Goal: Task Accomplishment & Management: Use online tool/utility

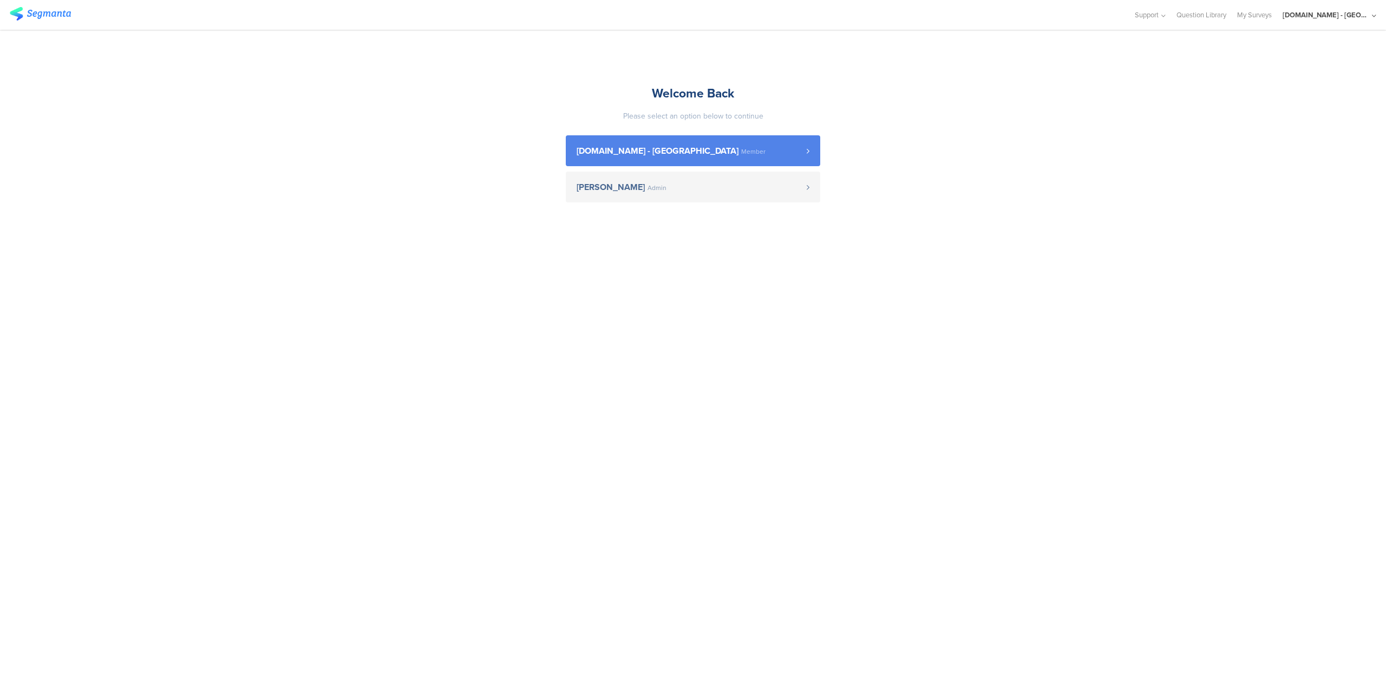
click at [629, 153] on span "[DOMAIN_NAME] - [GEOGRAPHIC_DATA]" at bounding box center [658, 151] width 162 height 9
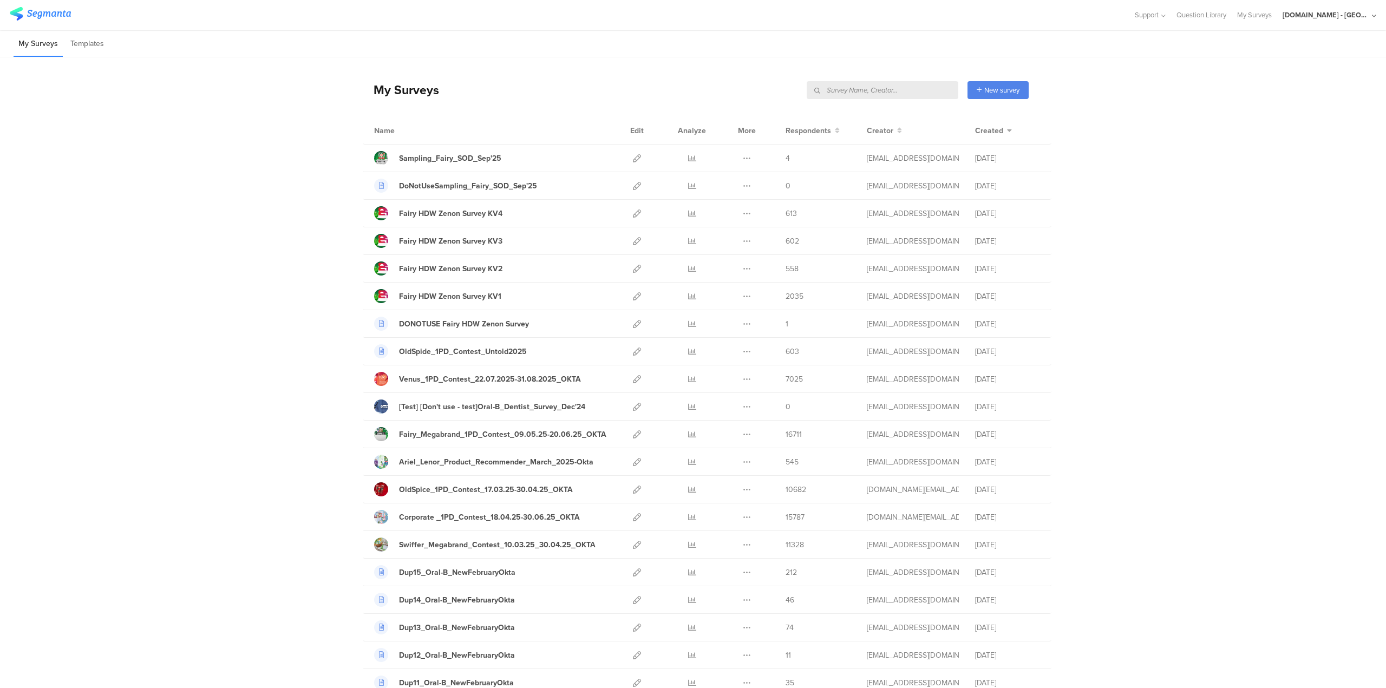
click at [883, 93] on input "text" at bounding box center [883, 90] width 152 height 18
type input "sampling"
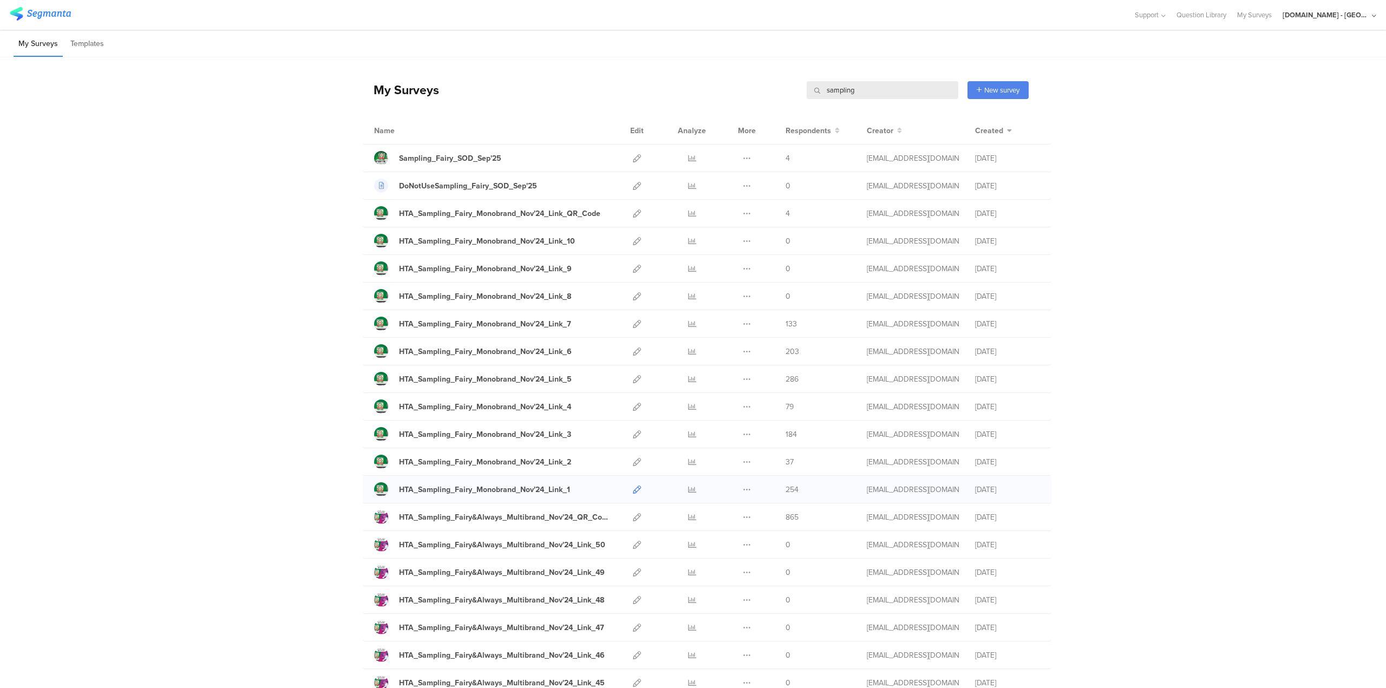
click at [634, 488] on icon at bounding box center [637, 490] width 8 height 8
drag, startPoint x: 861, startPoint y: 86, endPoint x: 790, endPoint y: 87, distance: 71.5
click at [790, 87] on div "My Surveys sampling sampling New survey Start from scratch Choose from templates" at bounding box center [696, 89] width 666 height 43
type input "SOD"
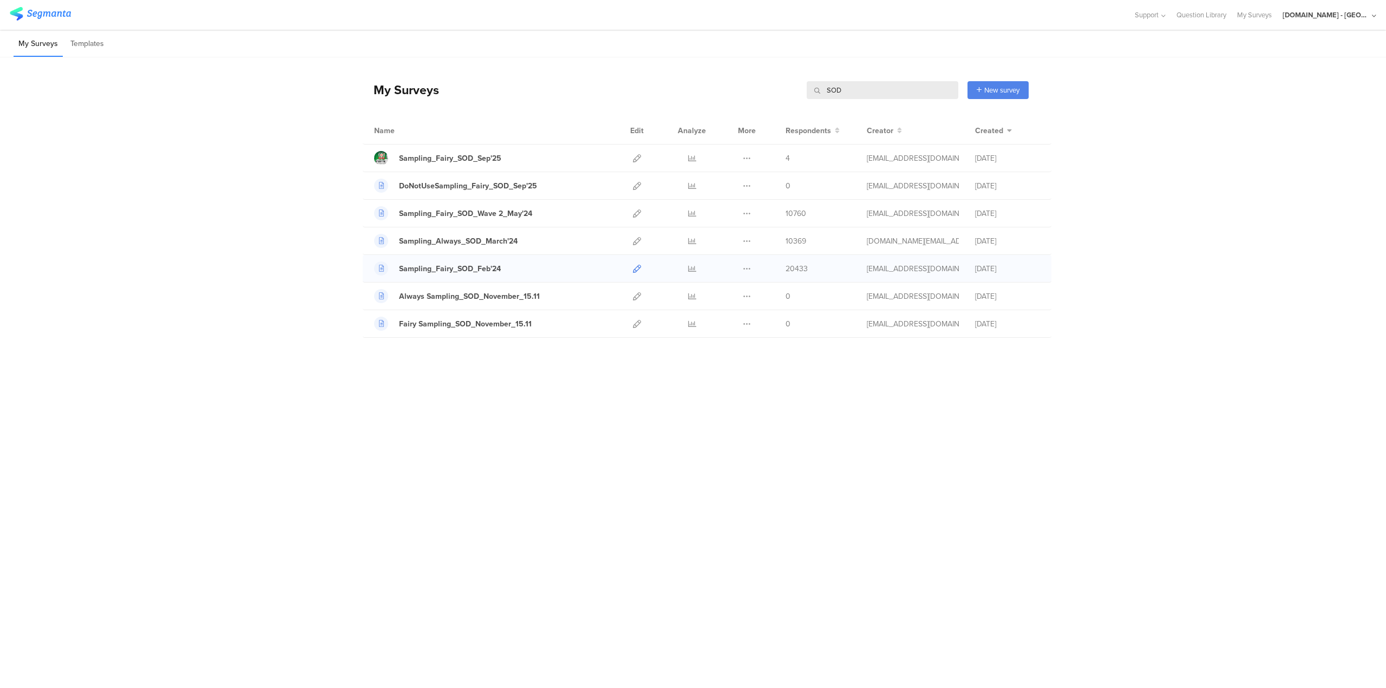
click at [636, 265] on icon at bounding box center [637, 269] width 8 height 8
click at [637, 298] on icon at bounding box center [637, 296] width 8 height 8
click at [636, 216] on icon at bounding box center [637, 214] width 8 height 8
click at [639, 269] on icon at bounding box center [637, 269] width 8 height 8
click at [640, 214] on icon at bounding box center [637, 214] width 8 height 8
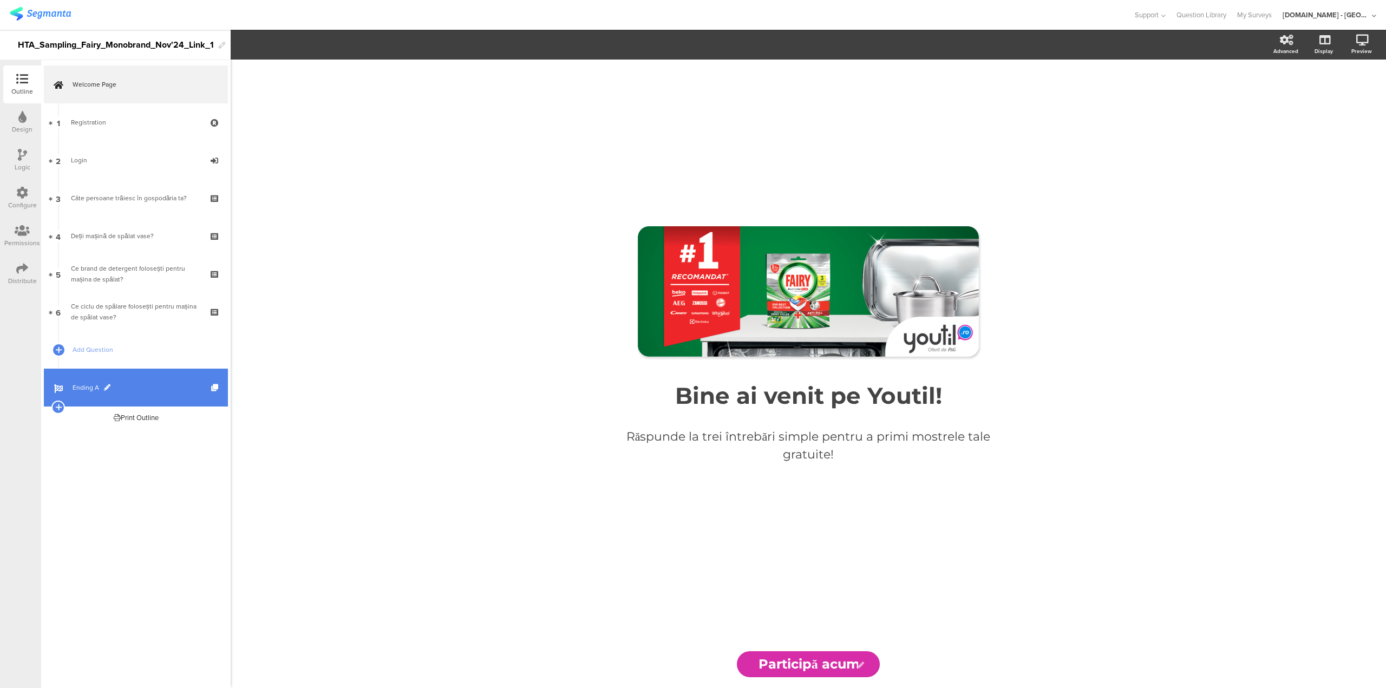
click at [136, 393] on span "Ending A" at bounding box center [142, 387] width 139 height 11
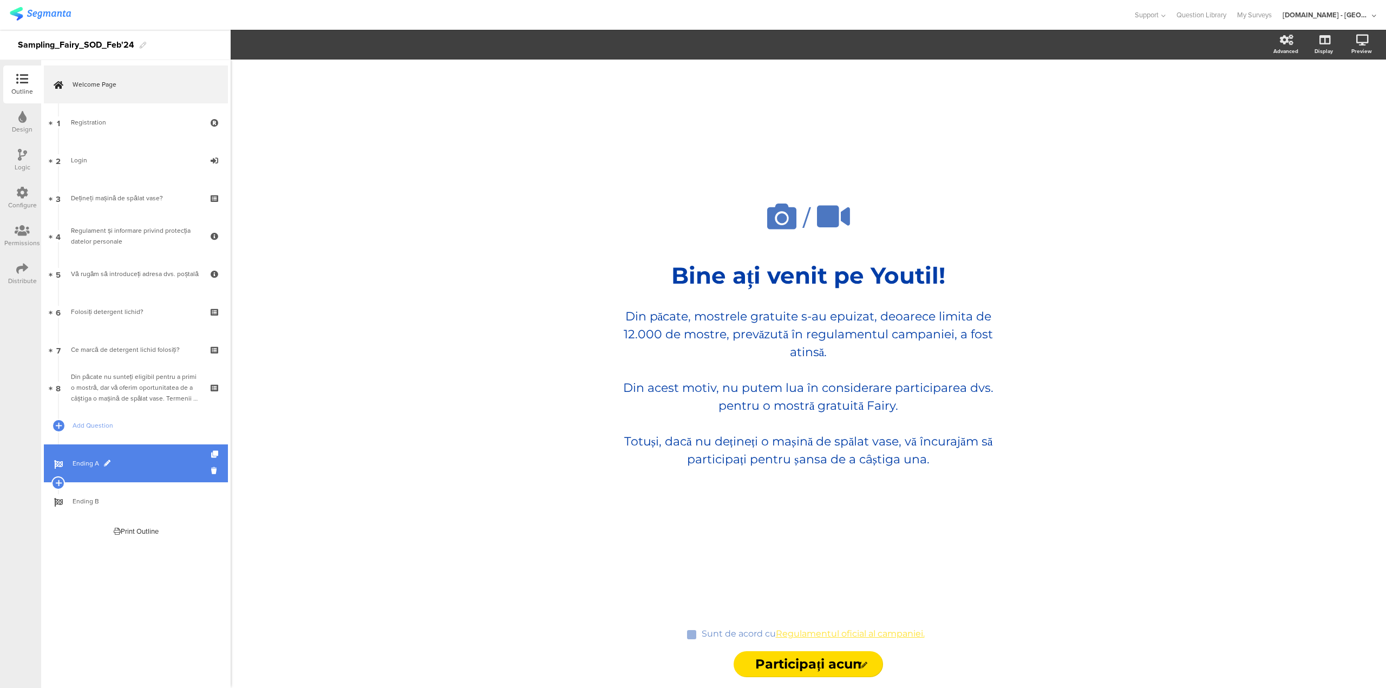
click at [127, 469] on link "Ending A" at bounding box center [136, 464] width 184 height 38
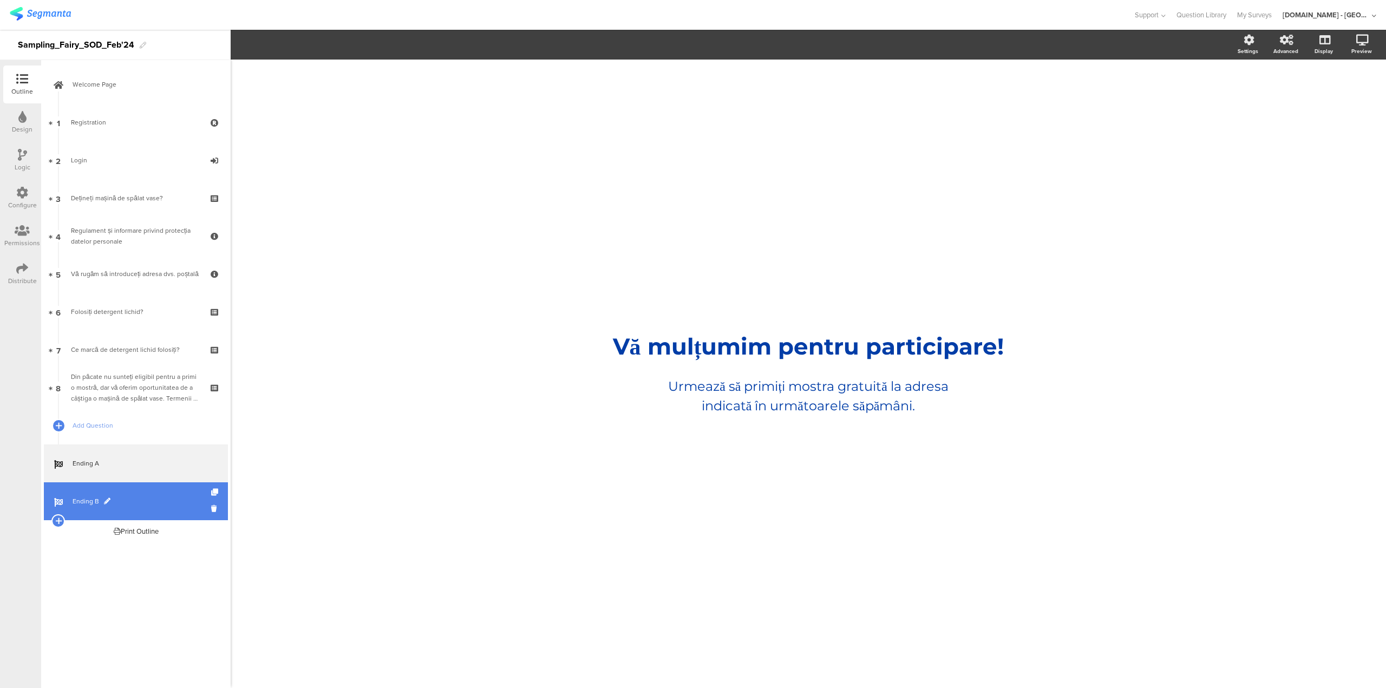
click at [134, 492] on link "Ending B" at bounding box center [136, 502] width 184 height 38
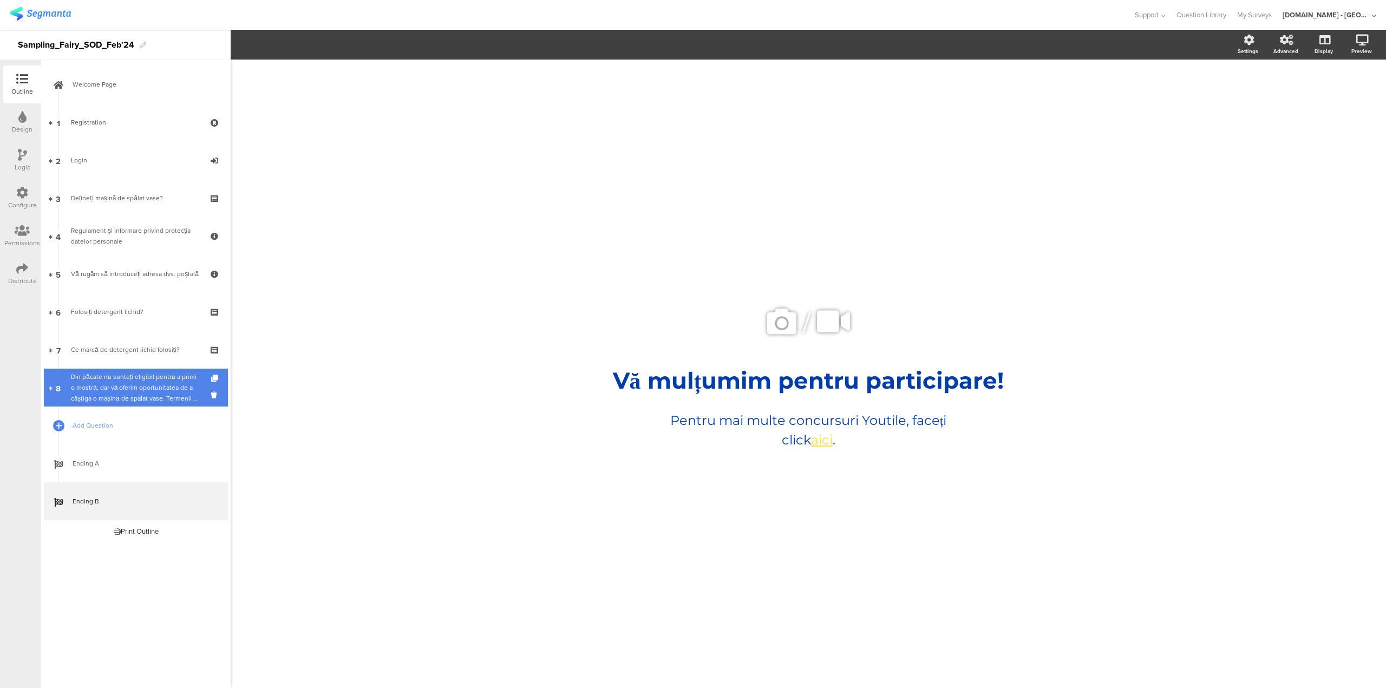
click at [153, 384] on div "Din păcate nu sunteți eligibil pentru a primi o mostră, dar vă oferim oportunit…" at bounding box center [135, 387] width 129 height 32
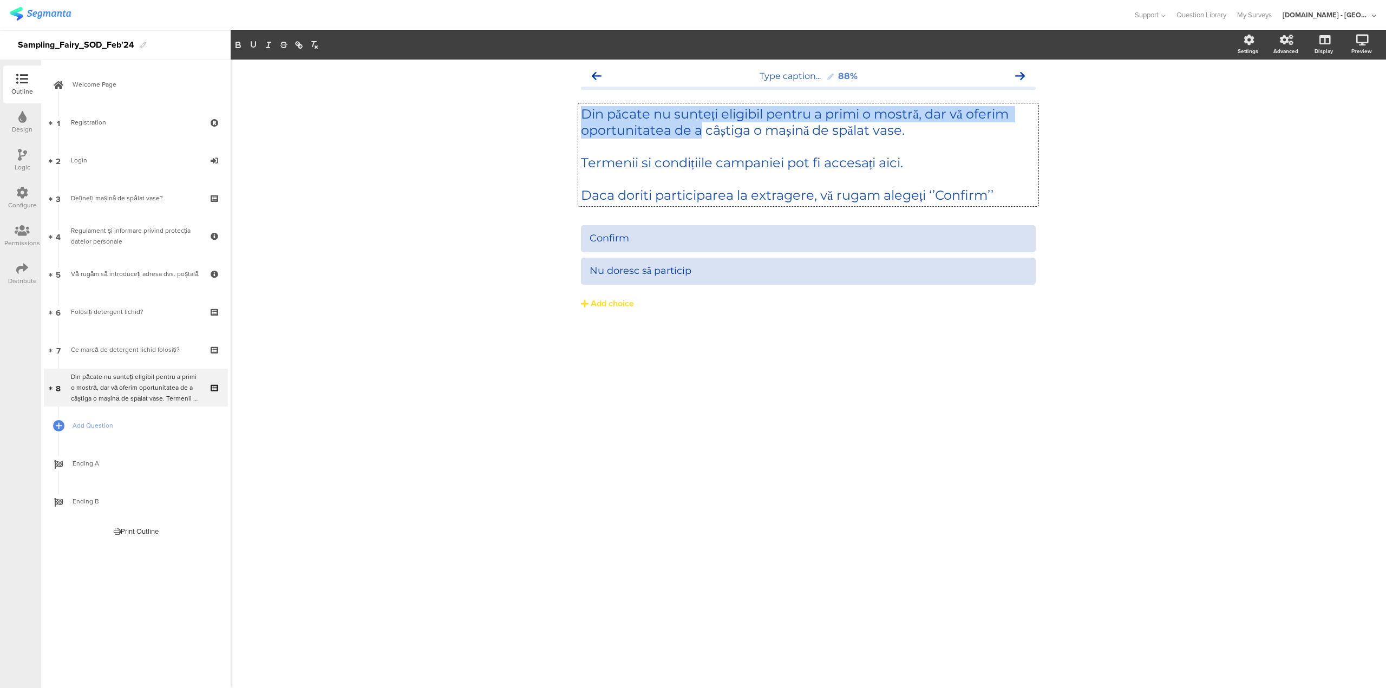
drag, startPoint x: 585, startPoint y: 113, endPoint x: 701, endPoint y: 132, distance: 117.4
click at [701, 132] on div "Din păcate nu sunteți eligibil pentru a primi o mostră, dar vă oferim oportunit…" at bounding box center [808, 154] width 460 height 103
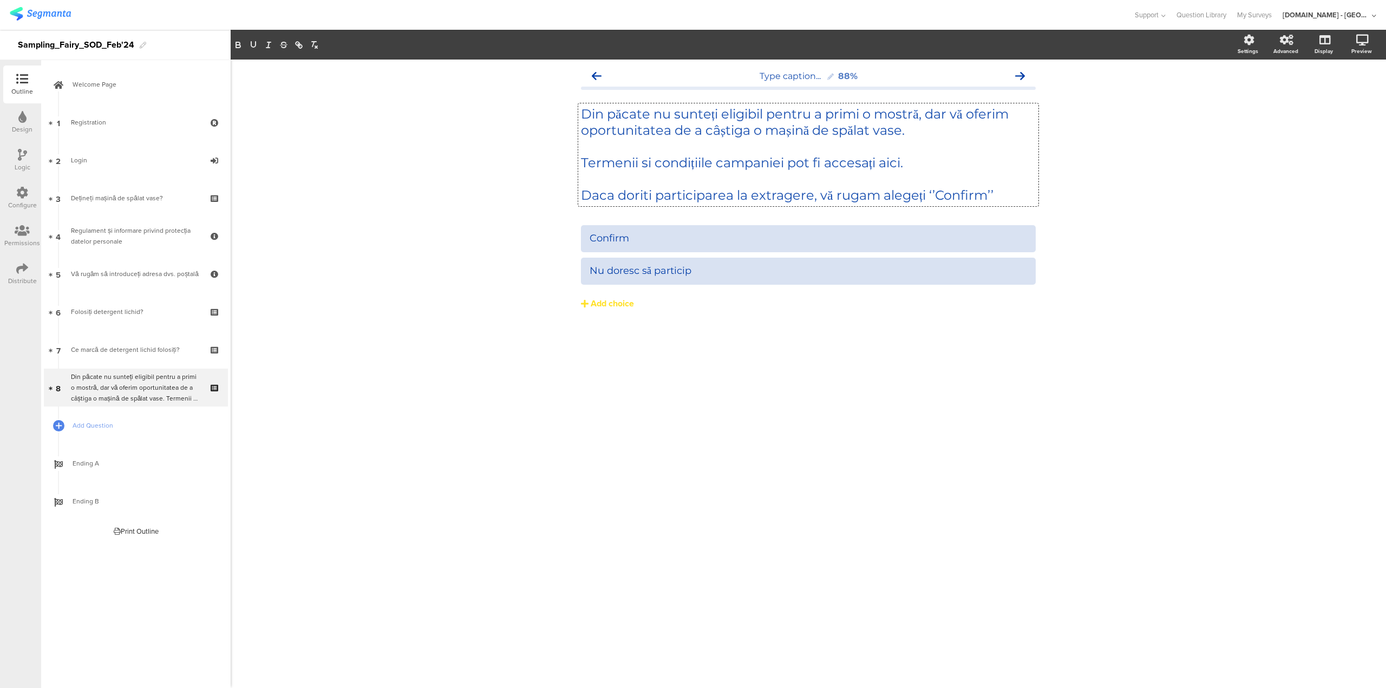
click at [1187, 184] on div "Type caption... 88% Din păcate nu sunteți eligibil pentru a primi o mostră, dar…" at bounding box center [809, 374] width 1156 height 629
click at [149, 466] on span "Ending A" at bounding box center [142, 463] width 139 height 11
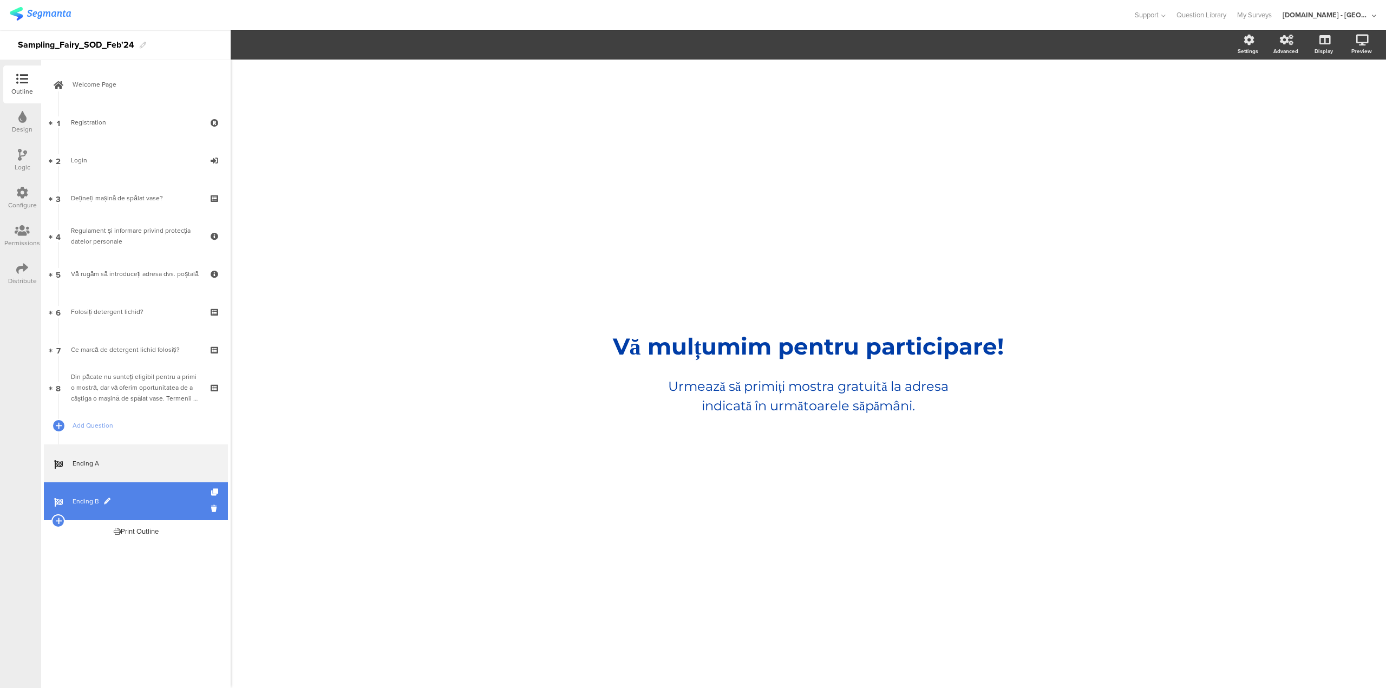
click at [151, 495] on link "Ending B" at bounding box center [136, 502] width 184 height 38
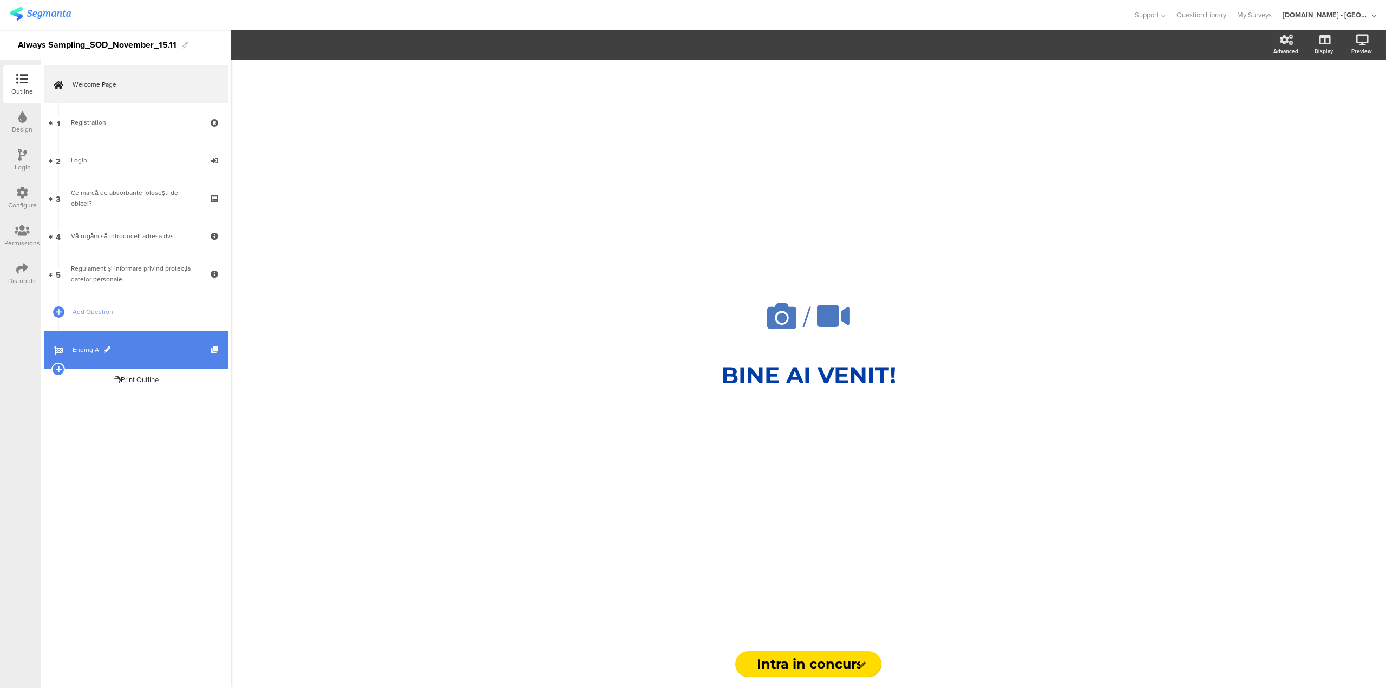
click at [135, 351] on span "Ending A" at bounding box center [142, 349] width 139 height 11
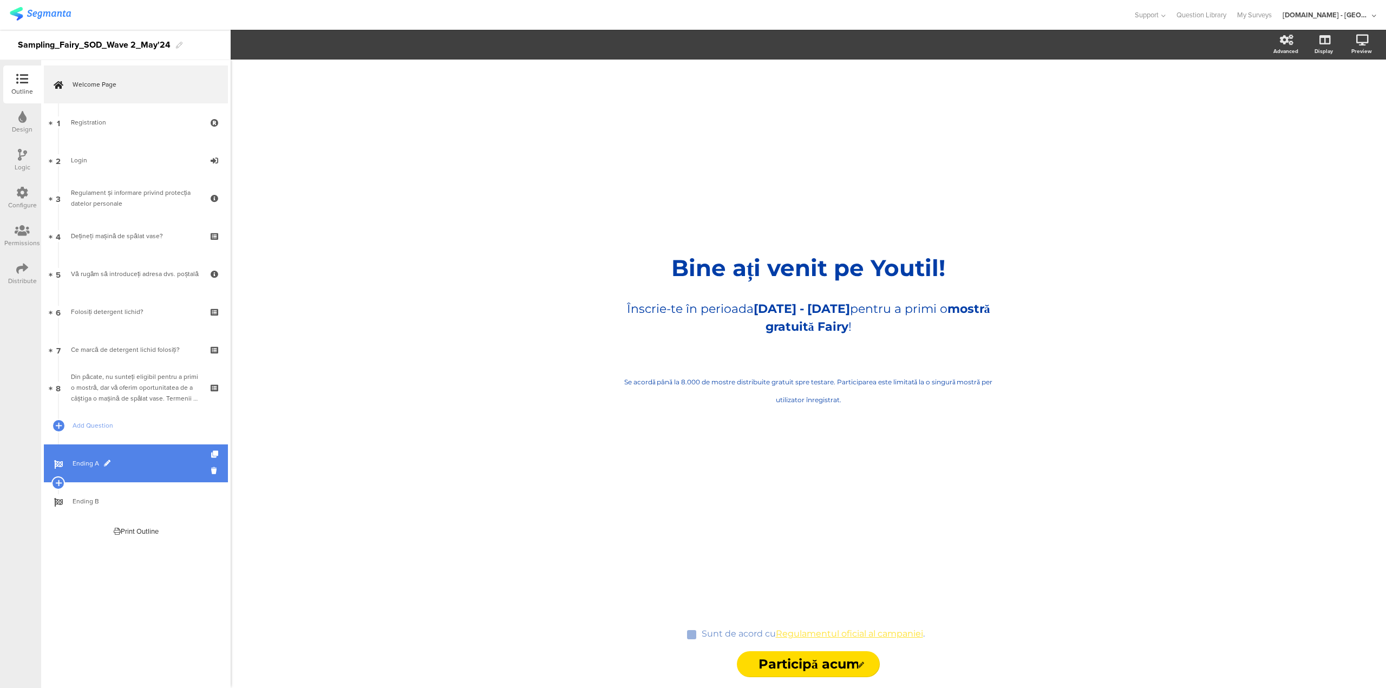
click at [135, 466] on span "Ending A" at bounding box center [142, 463] width 139 height 11
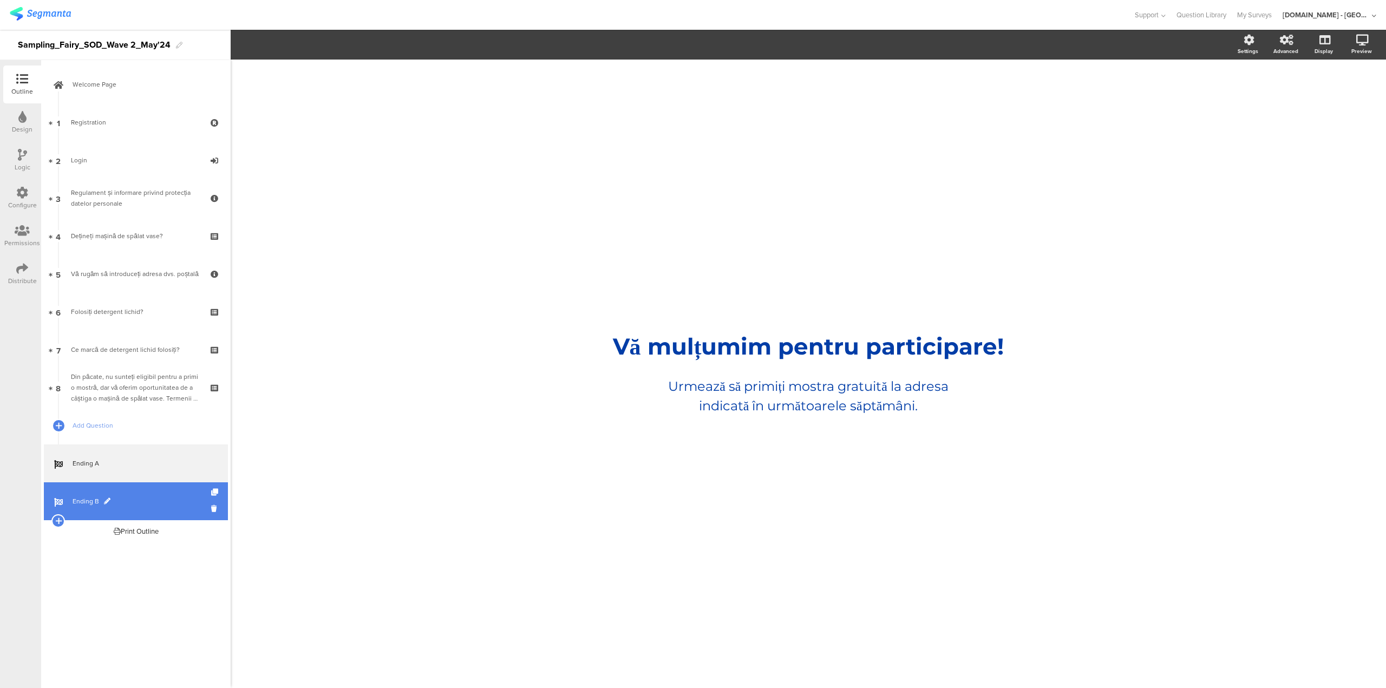
click at [129, 490] on link "Ending B" at bounding box center [136, 502] width 184 height 38
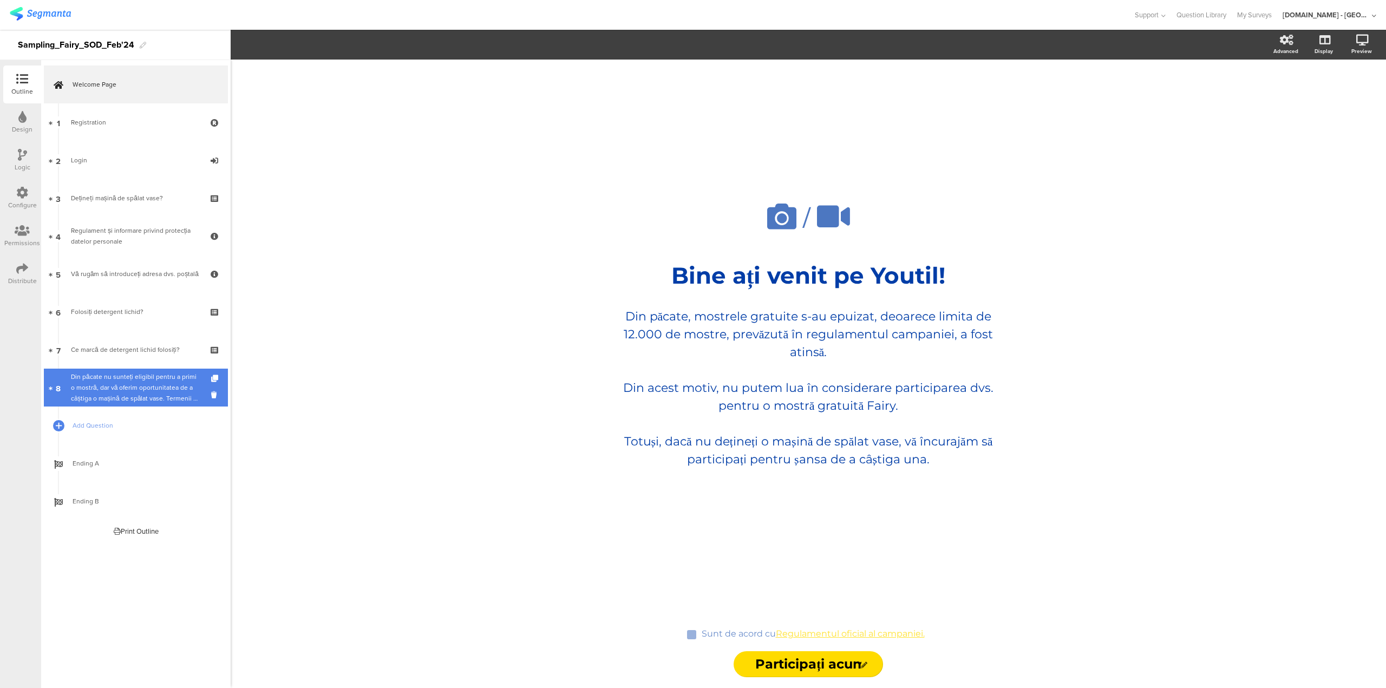
click at [160, 388] on div "Din păcate nu sunteți eligibil pentru a primi o mostră, dar vă oferim oportunit…" at bounding box center [135, 387] width 129 height 32
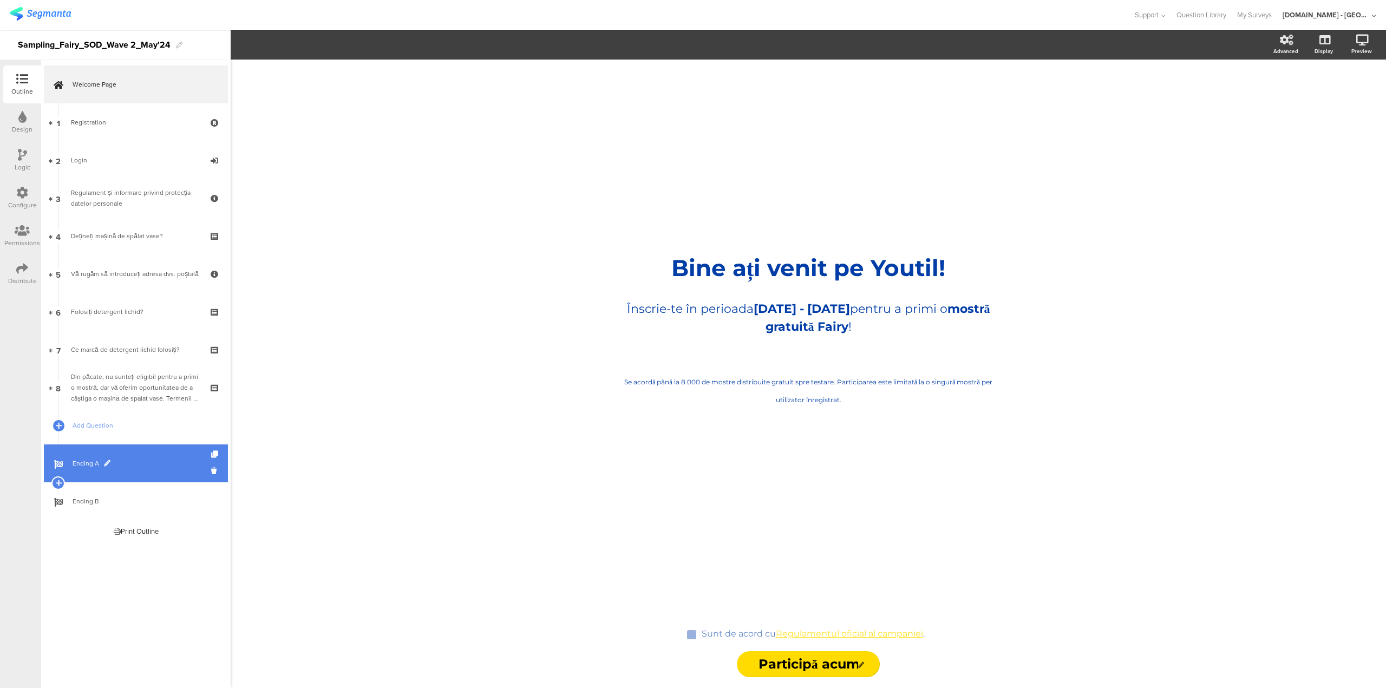
click at [143, 465] on span "Ending A" at bounding box center [142, 463] width 139 height 11
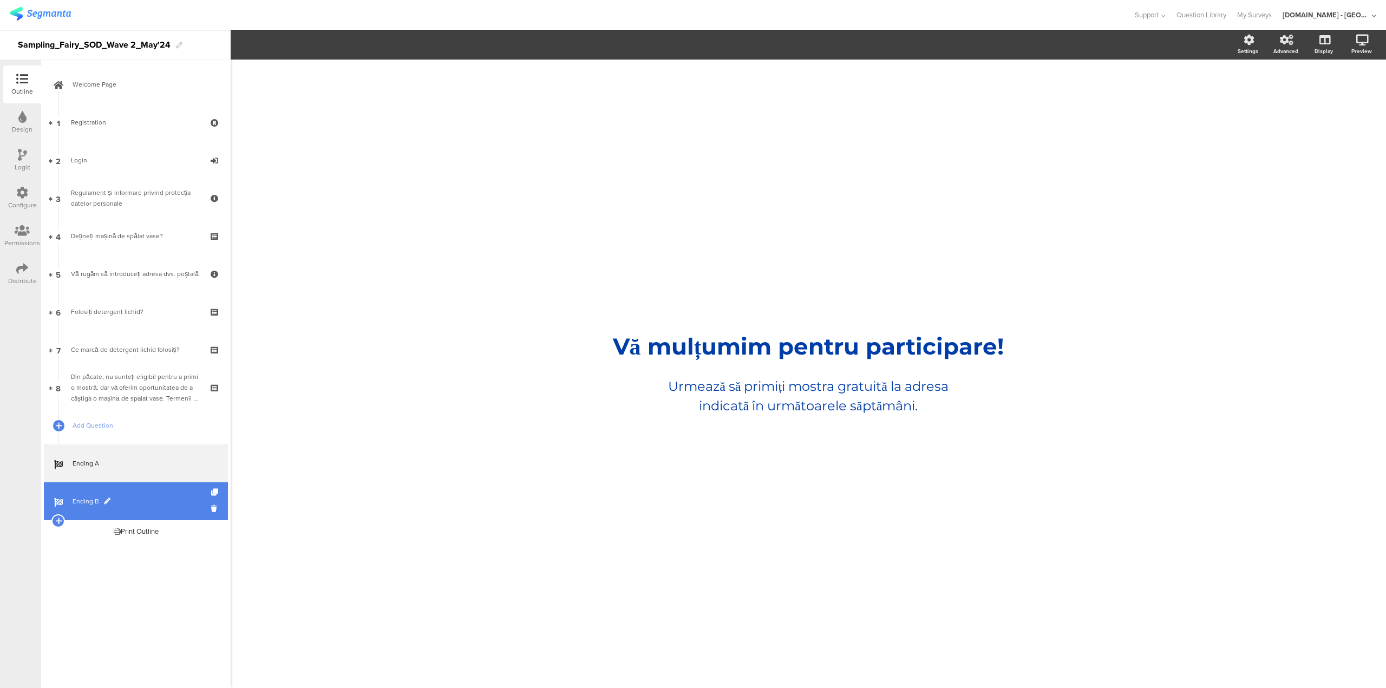
click at [144, 499] on span "Ending B" at bounding box center [142, 501] width 139 height 11
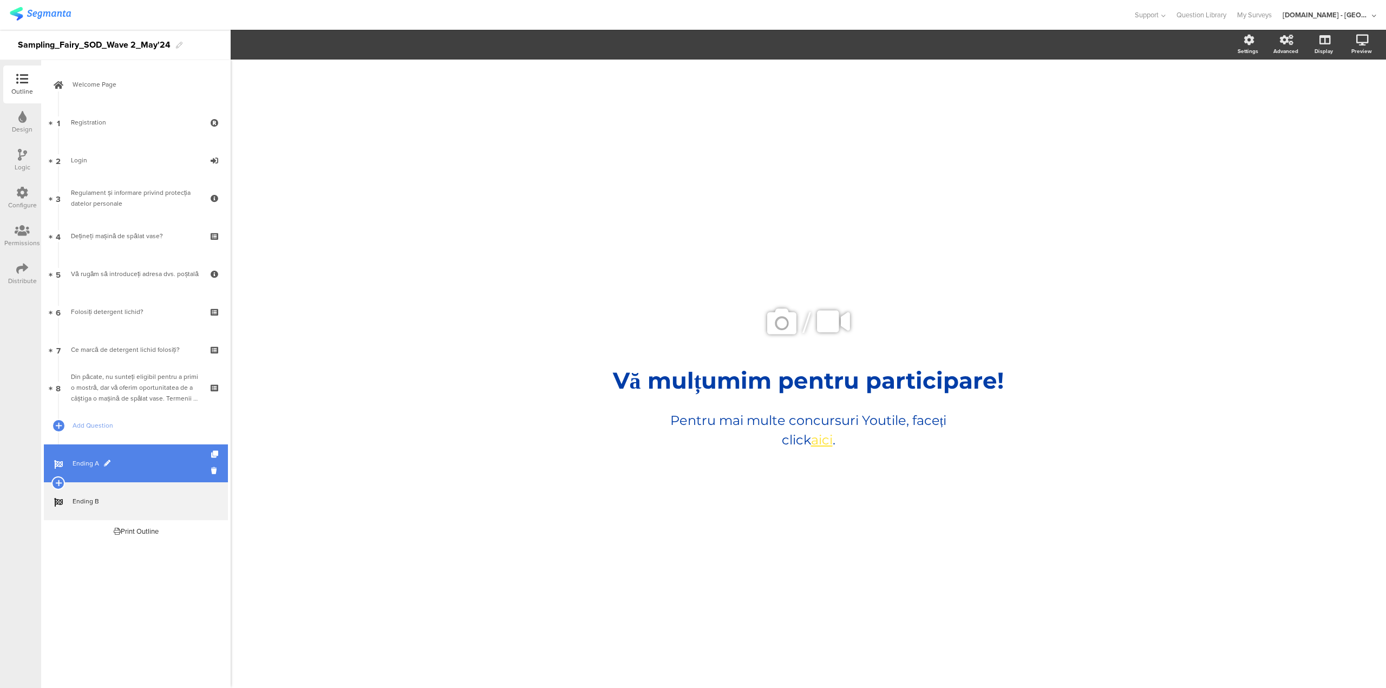
click at [146, 473] on link "Ending A" at bounding box center [136, 464] width 184 height 38
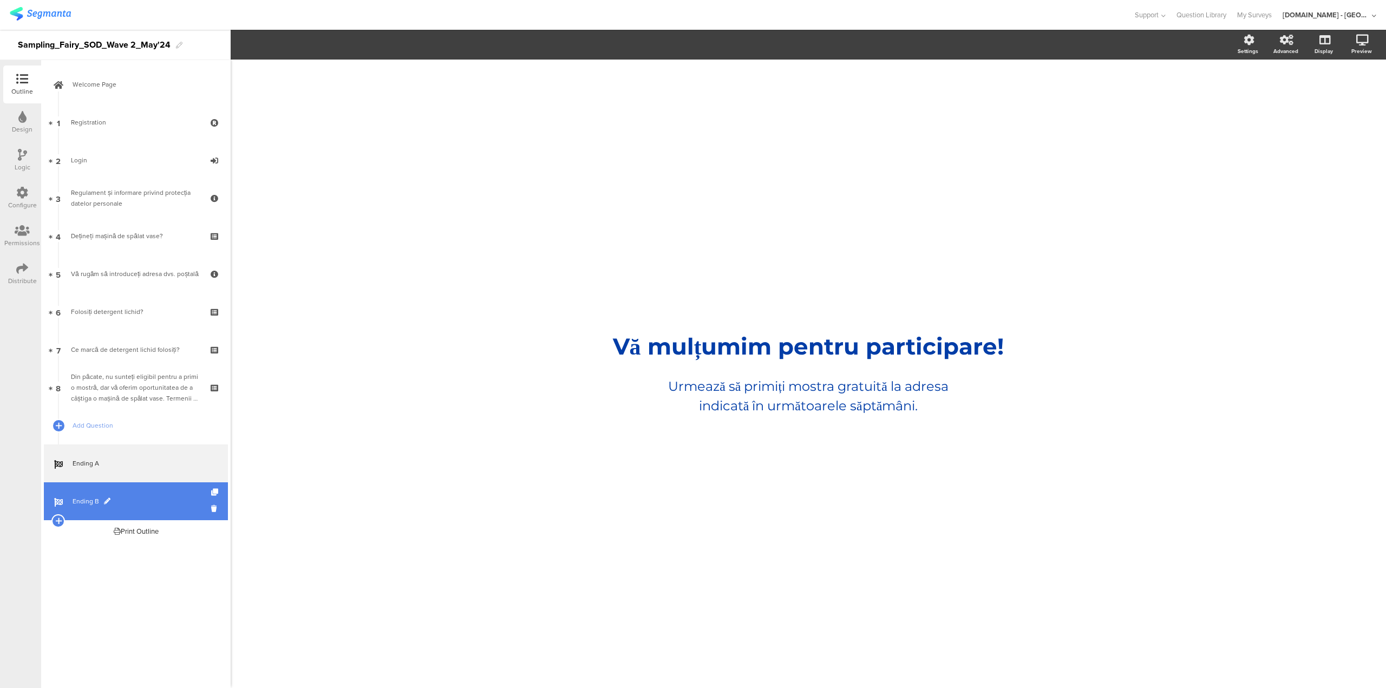
click at [140, 507] on link "Ending B" at bounding box center [136, 502] width 184 height 38
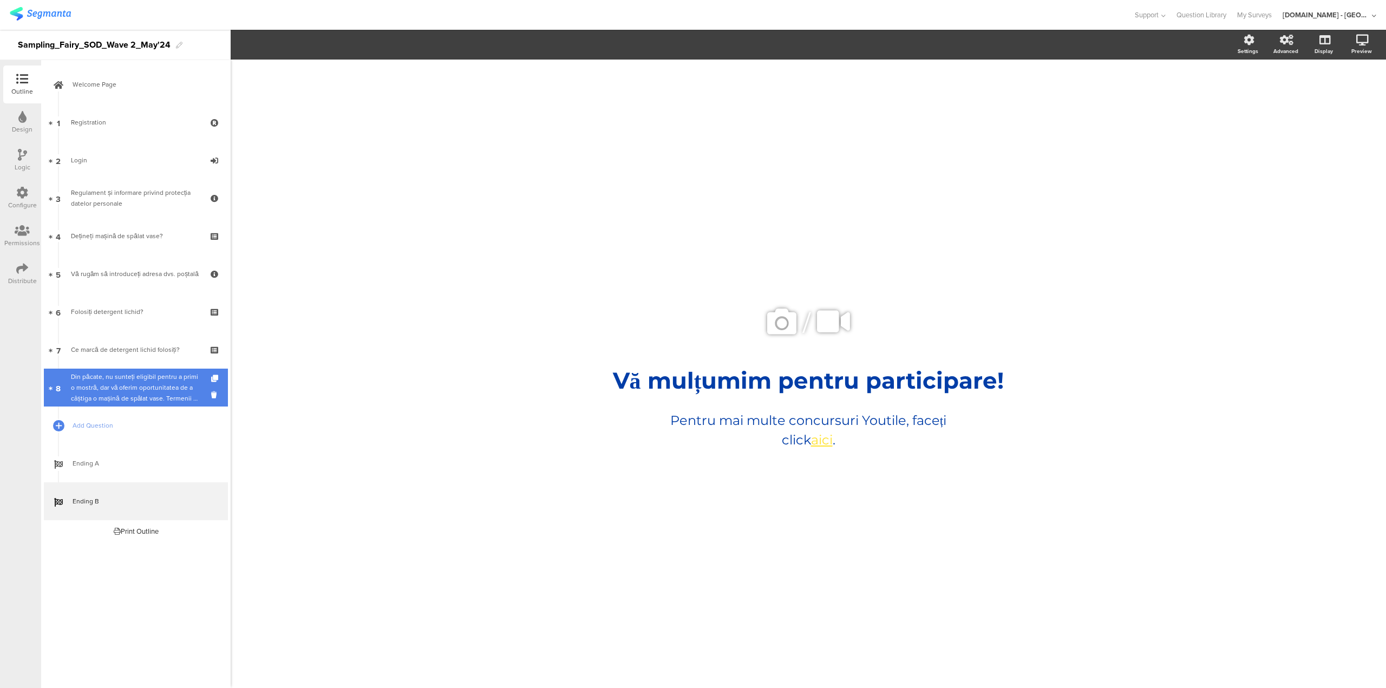
click at [162, 383] on div "Din păcate, nu sunteți eligibil pentru a primi o mostră, dar vă oferim oportuni…" at bounding box center [135, 387] width 129 height 32
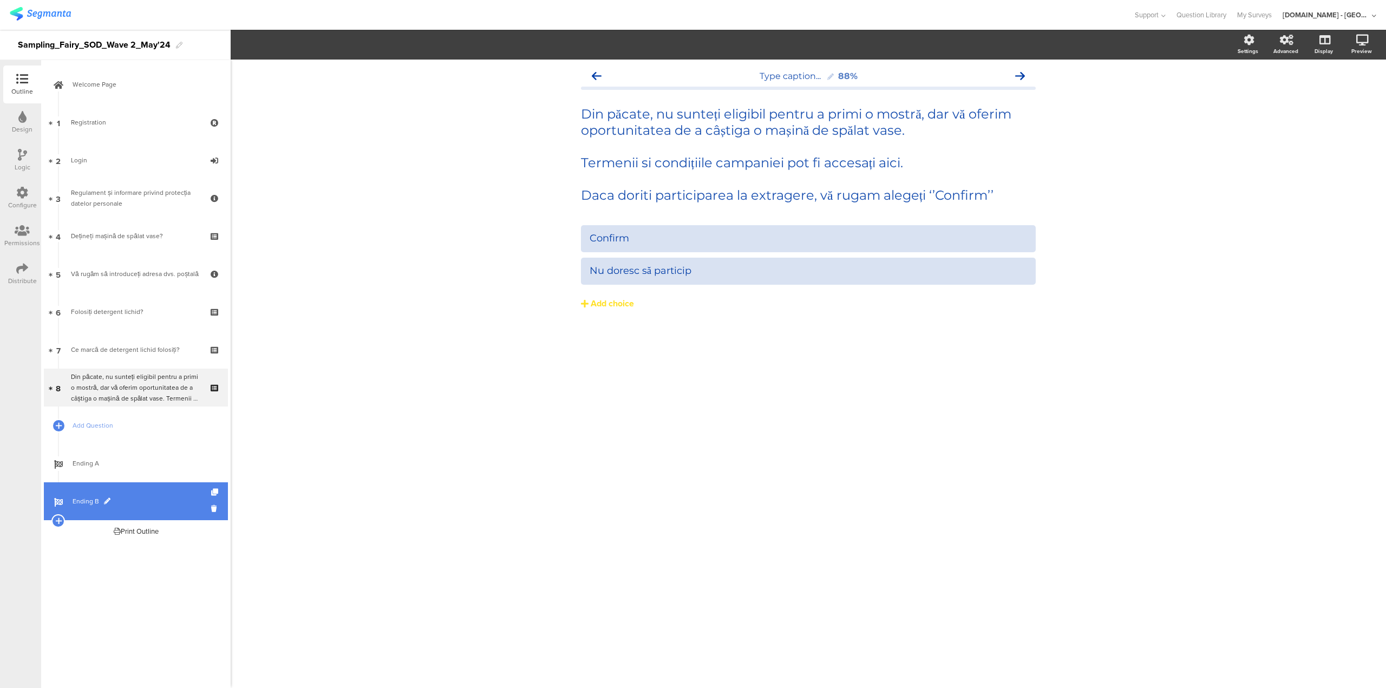
click at [133, 498] on span "Ending B" at bounding box center [142, 501] width 139 height 11
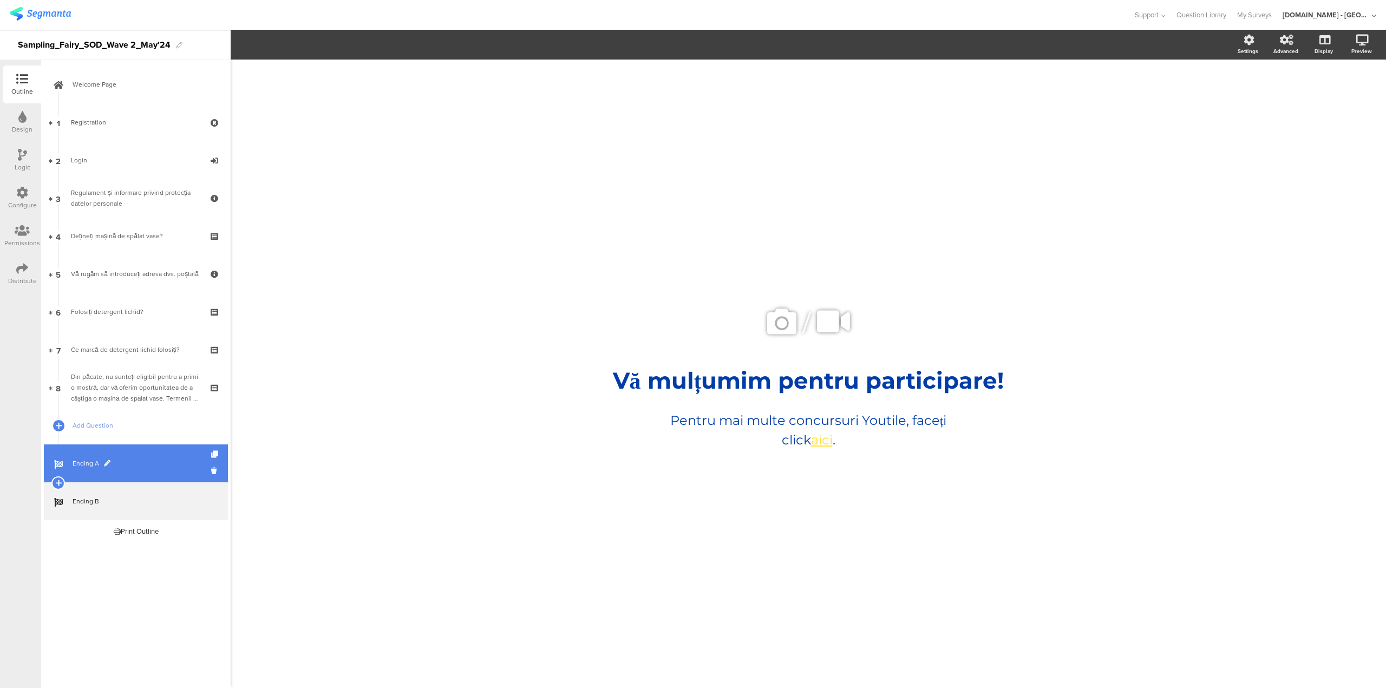
click at [136, 461] on span "Ending A" at bounding box center [142, 463] width 139 height 11
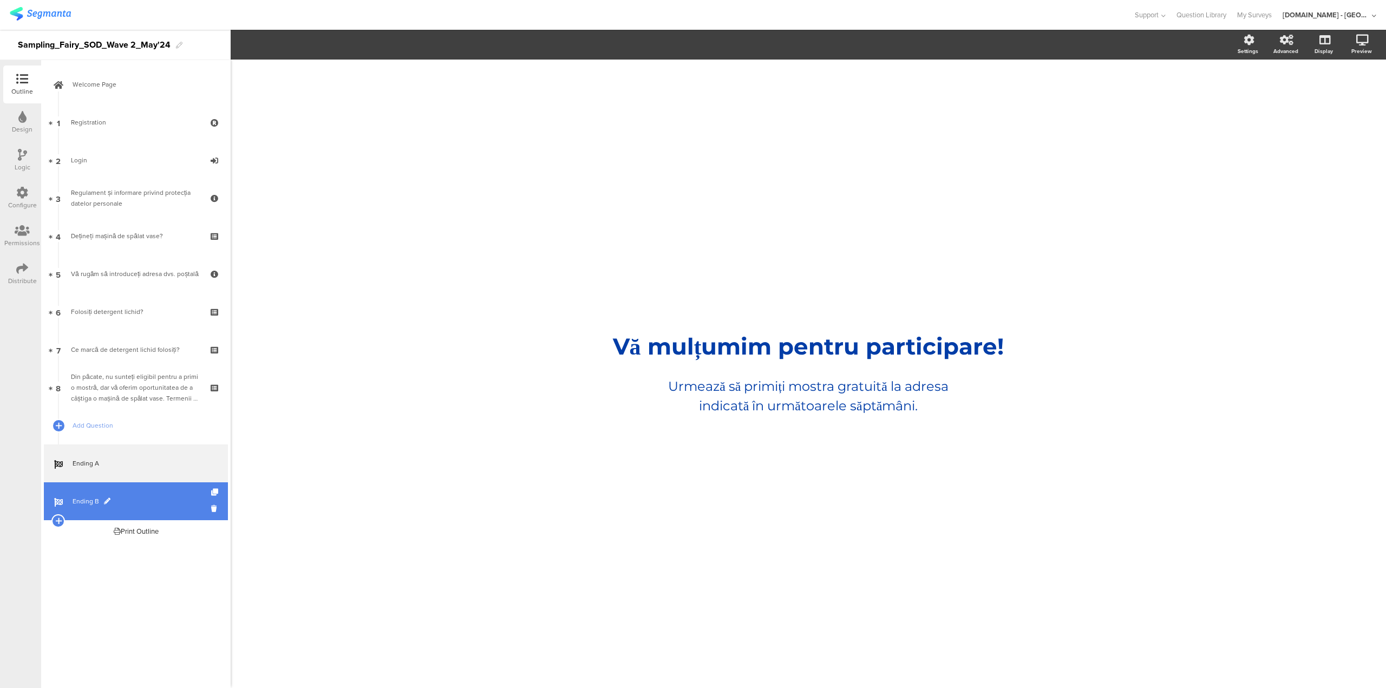
click at [126, 509] on link "Ending B" at bounding box center [136, 502] width 184 height 38
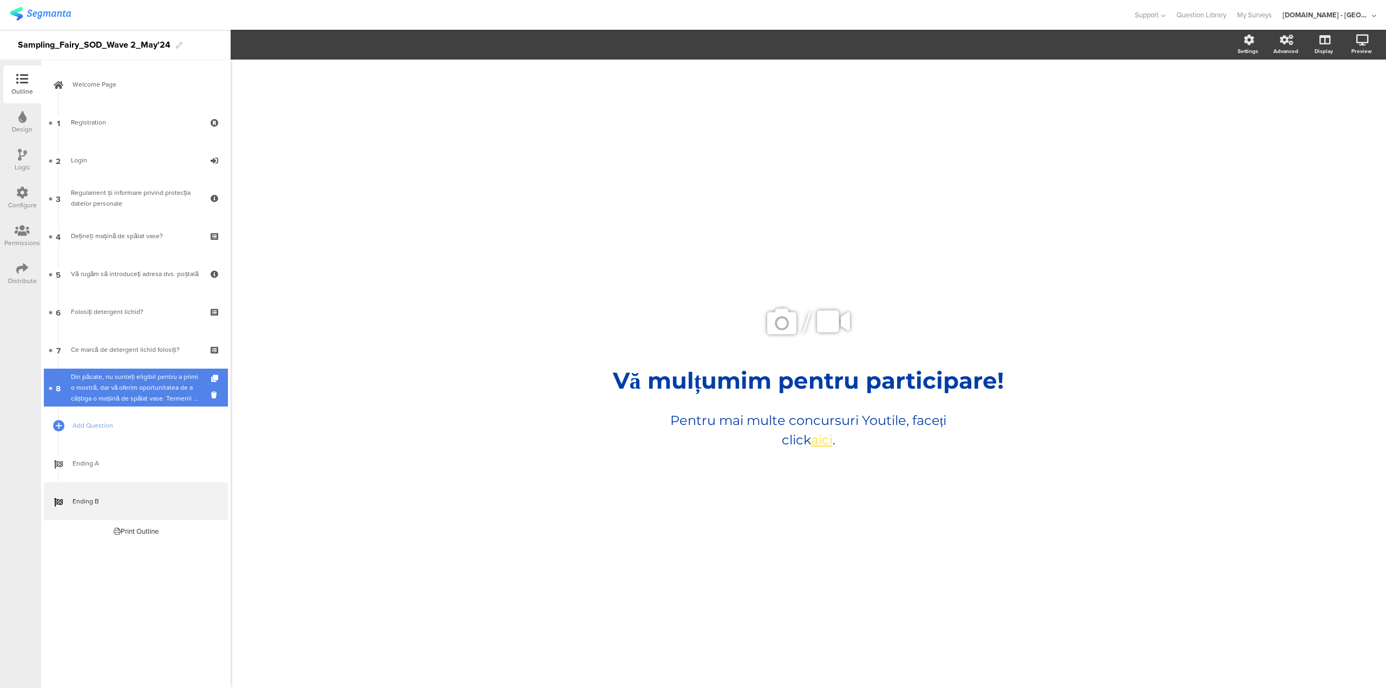
click at [145, 390] on div "Din păcate, nu sunteți eligibil pentru a primi o mostră, dar vă oferim oportuni…" at bounding box center [135, 387] width 129 height 32
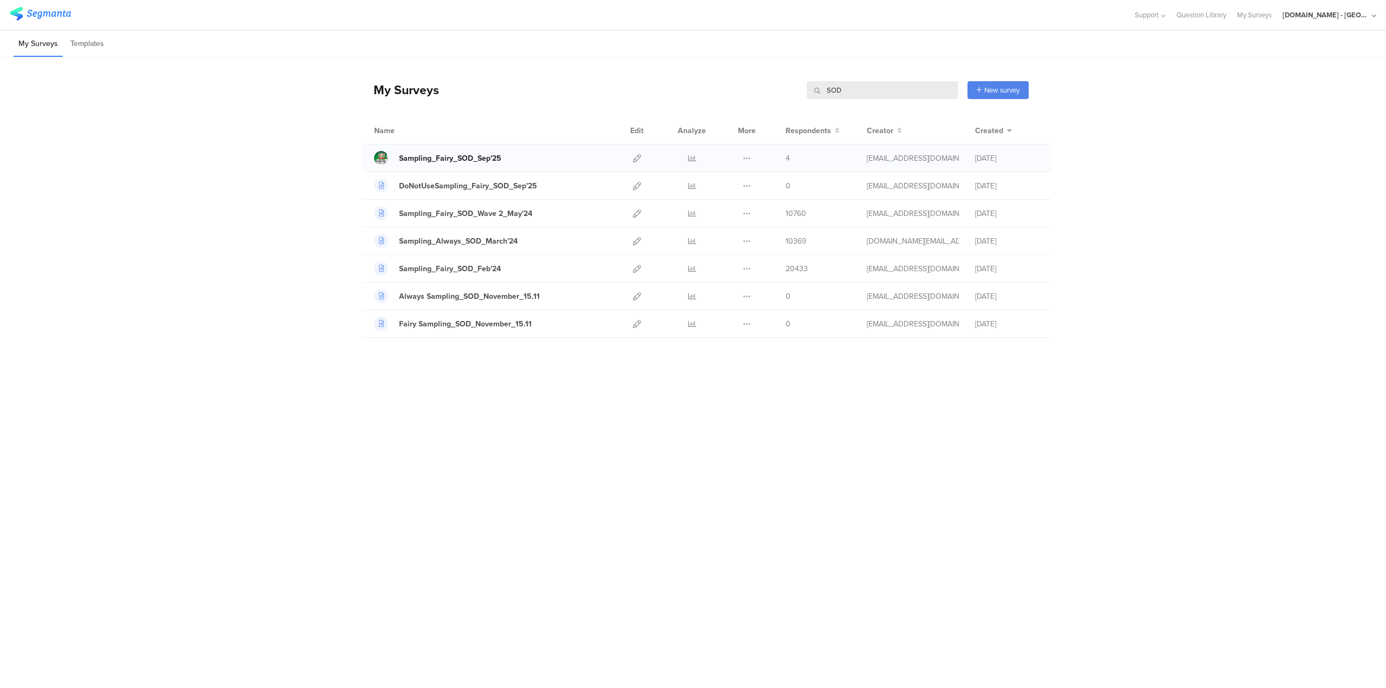
click at [458, 156] on div "Sampling_Fairy_SOD_Sep'25" at bounding box center [450, 158] width 102 height 11
click at [636, 160] on icon at bounding box center [637, 158] width 8 height 8
click at [636, 157] on icon at bounding box center [637, 158] width 8 height 8
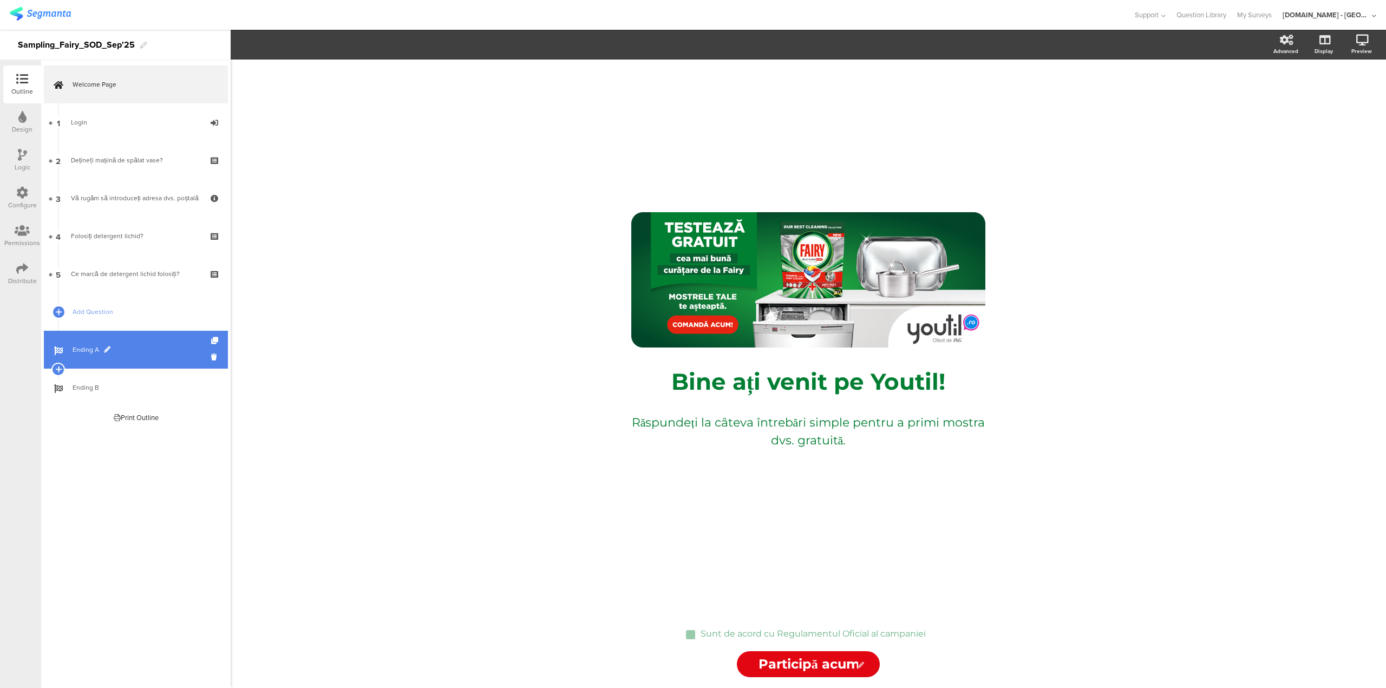
click at [147, 353] on span "Ending A" at bounding box center [142, 349] width 139 height 11
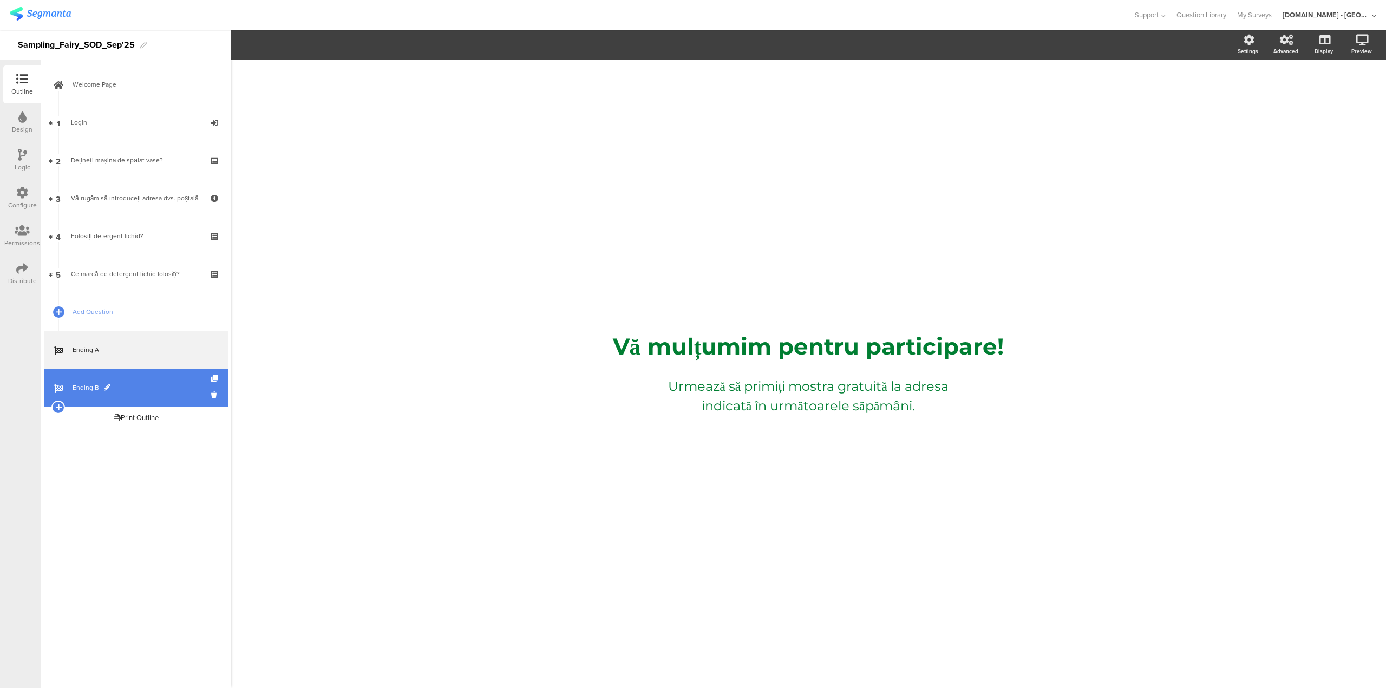
click at [147, 387] on span "Ending B" at bounding box center [142, 387] width 139 height 11
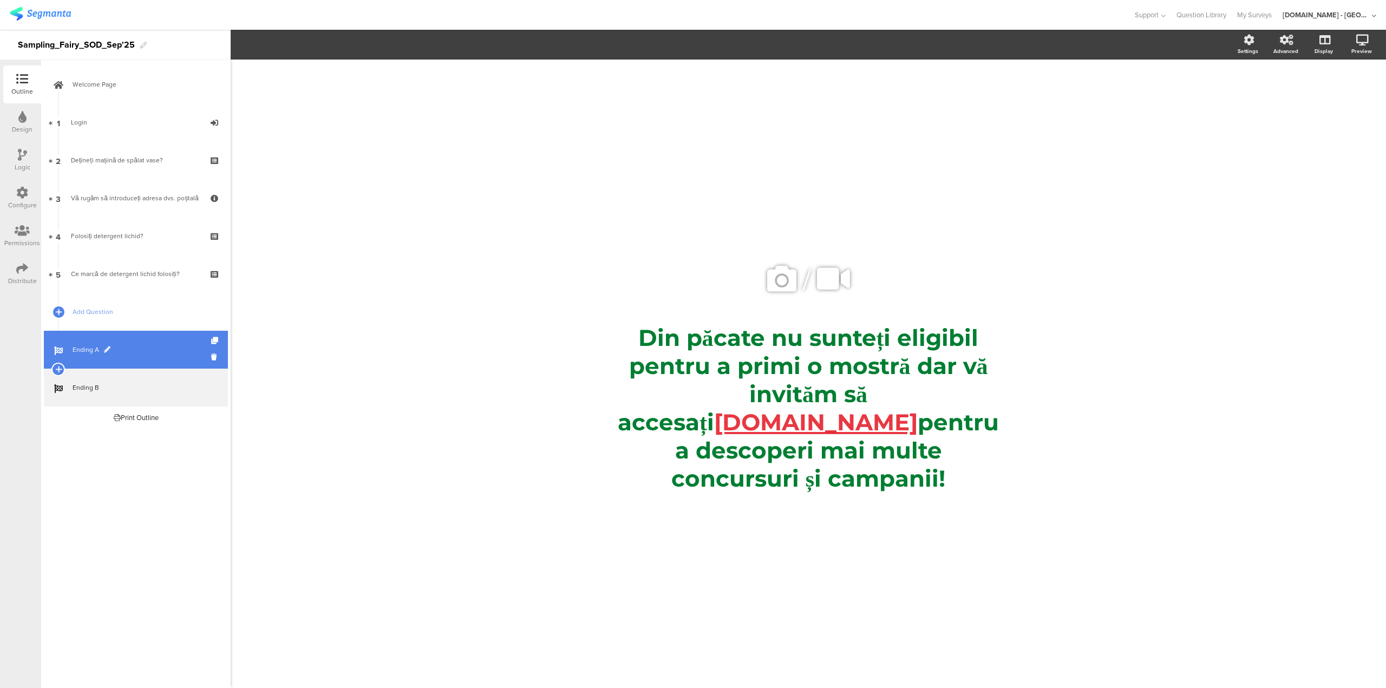
click at [149, 353] on span "Ending A" at bounding box center [142, 349] width 139 height 11
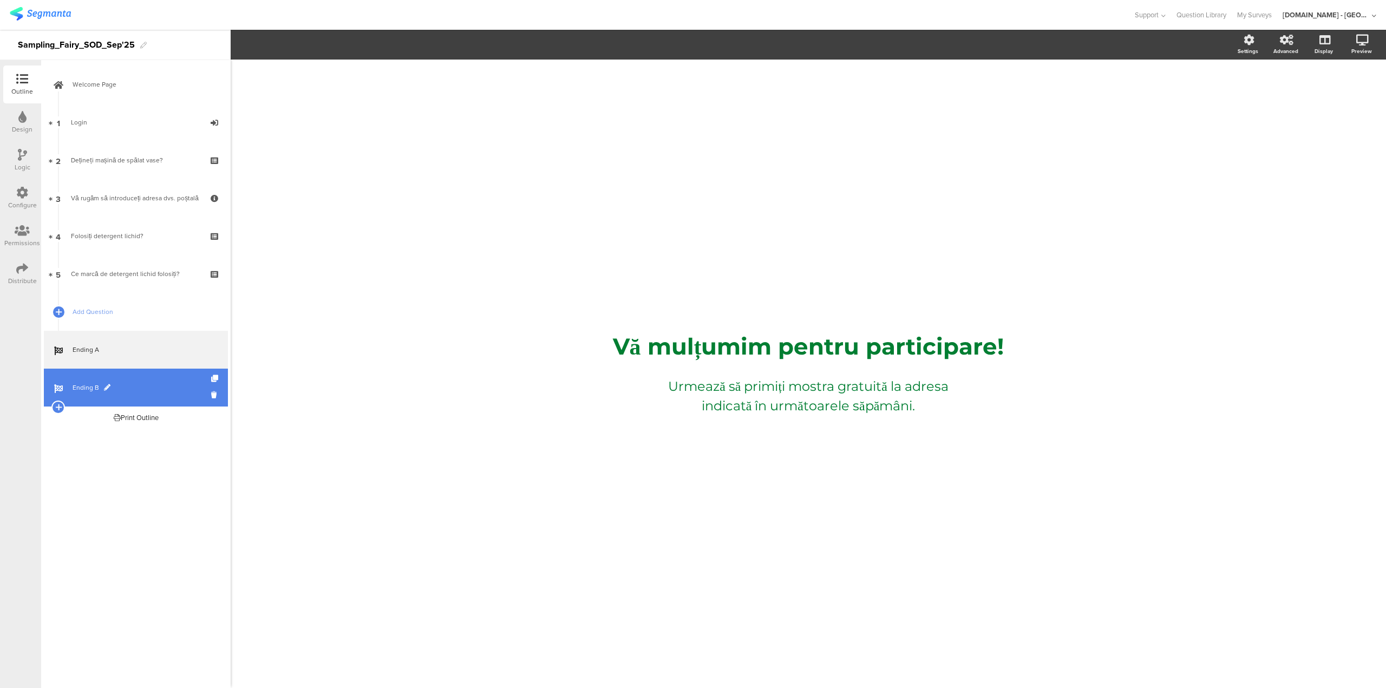
click at [159, 385] on span "Ending B" at bounding box center [142, 387] width 139 height 11
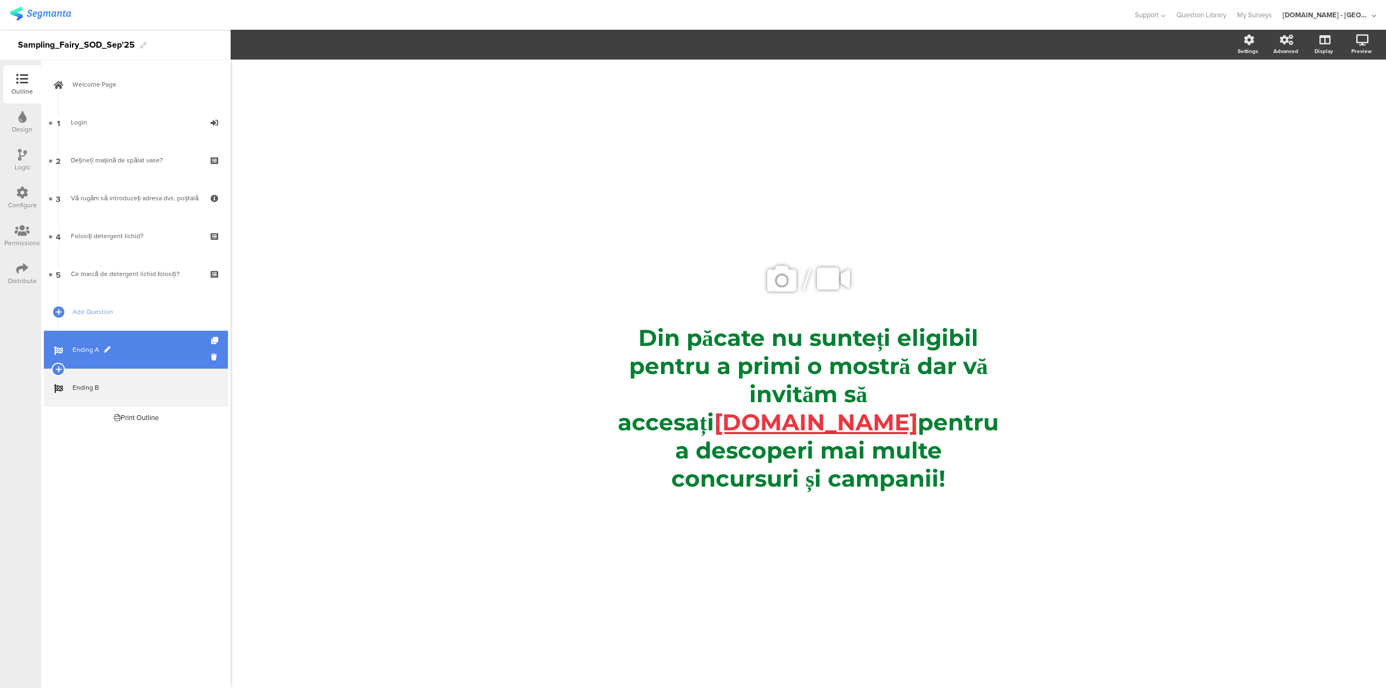
click at [127, 350] on span "Ending A" at bounding box center [142, 349] width 139 height 11
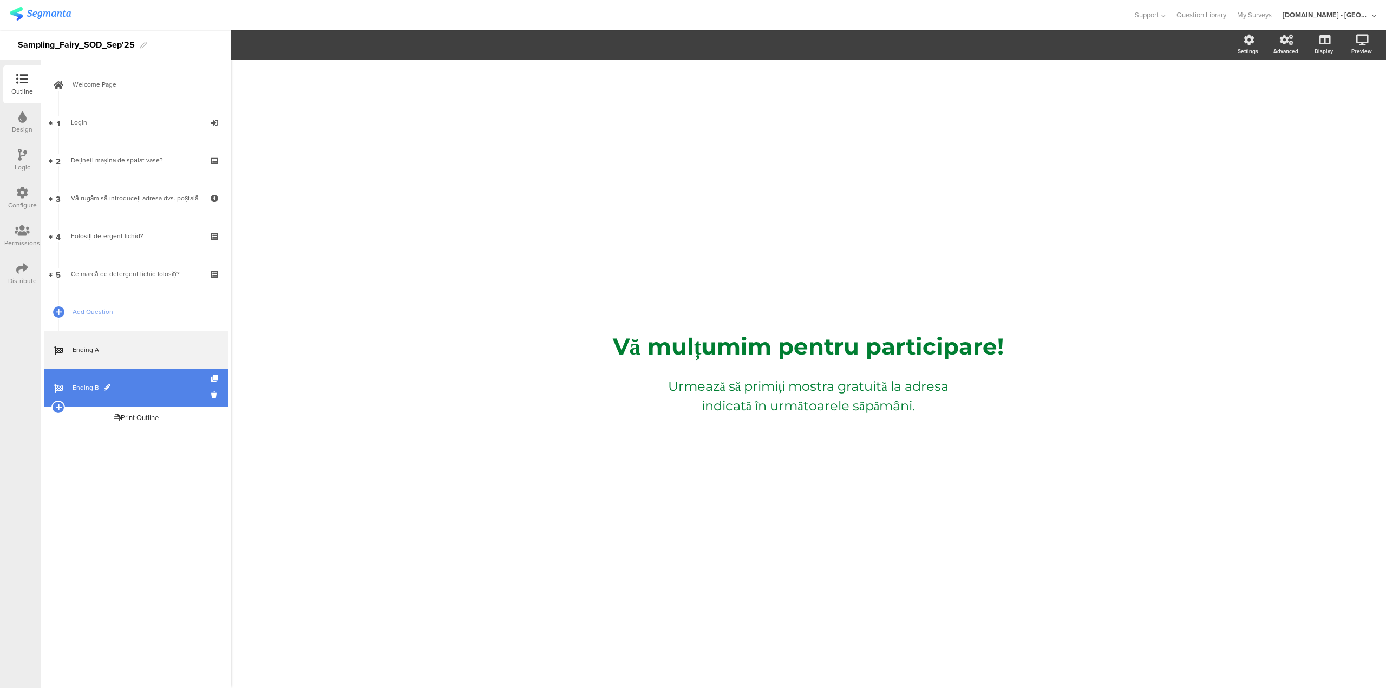
click at [139, 386] on span "Ending B" at bounding box center [142, 387] width 139 height 11
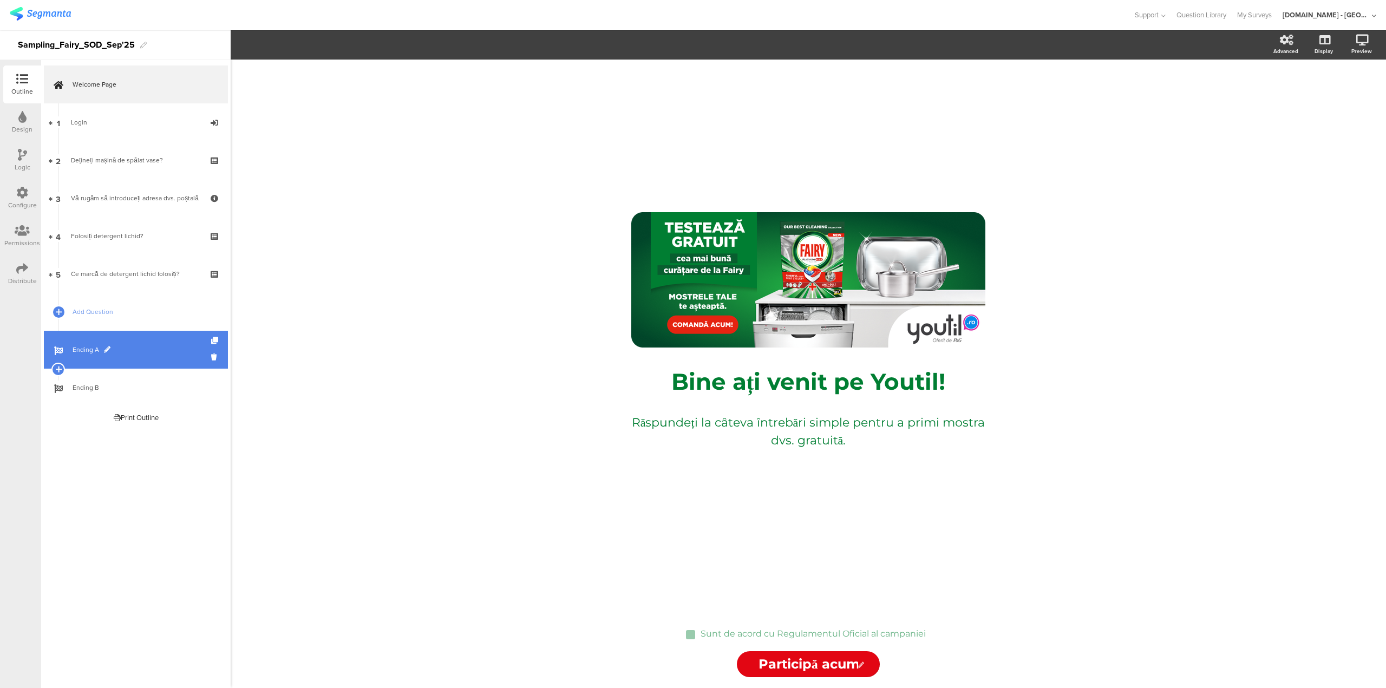
click at [152, 352] on span "Ending A" at bounding box center [142, 349] width 139 height 11
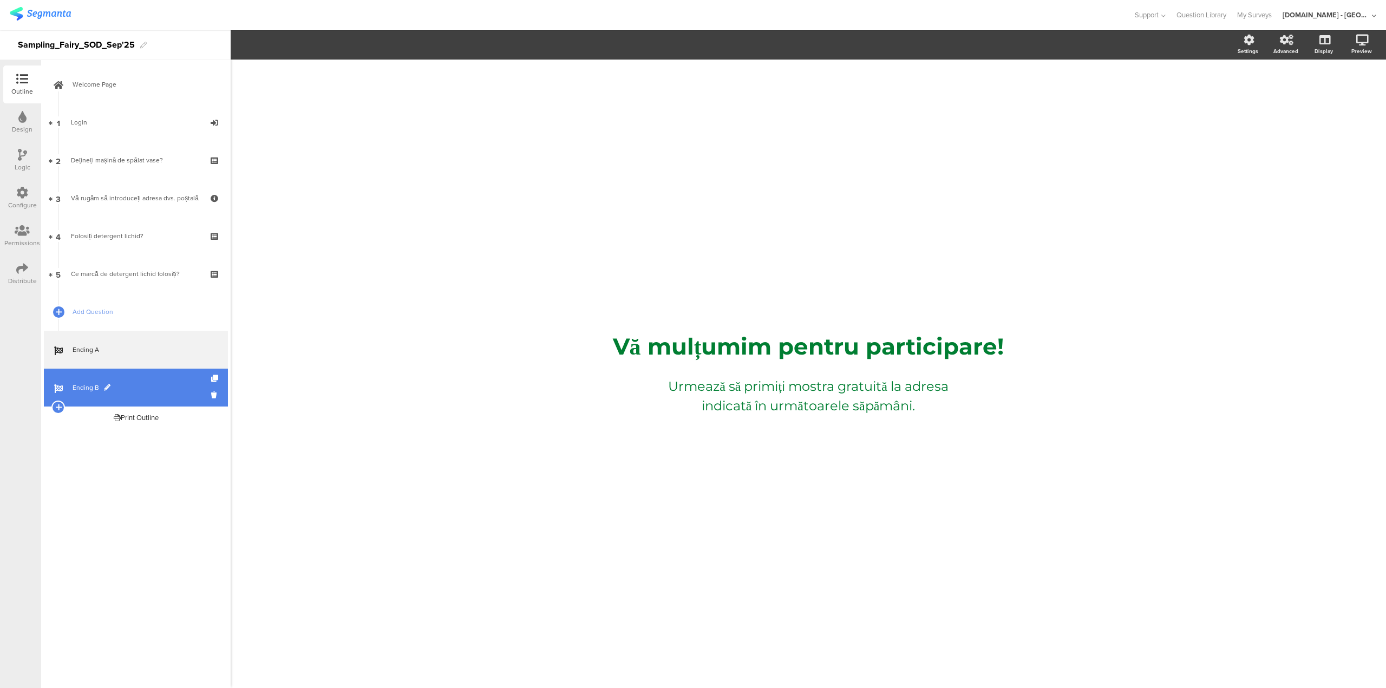
click at [150, 398] on link "Ending B" at bounding box center [136, 388] width 184 height 38
